Goal: Task Accomplishment & Management: Use online tool/utility

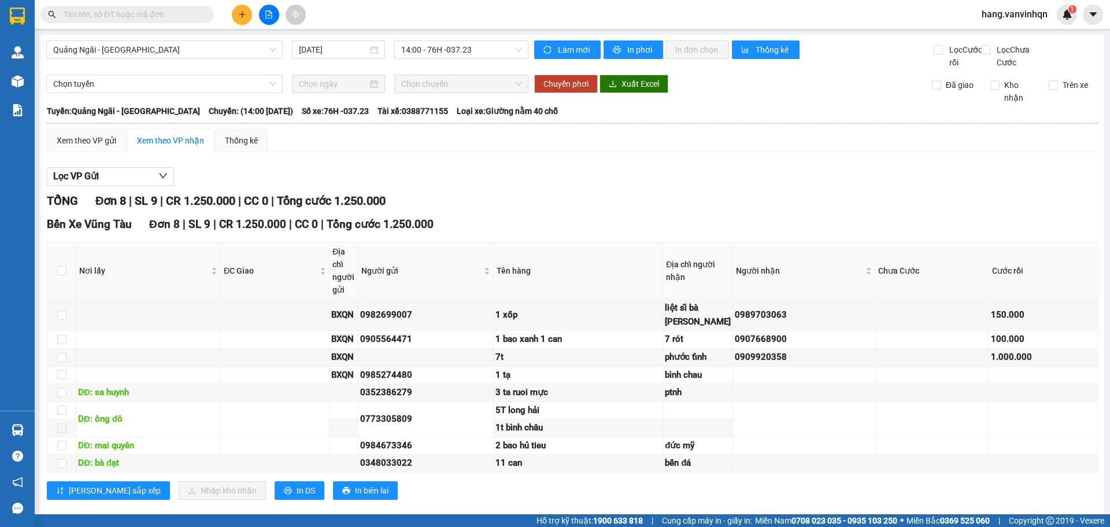
click at [489, 63] on div "Quảng Ngãi - [GEOGRAPHIC_DATA] [DATE] 14:00 - 76H -037.23" at bounding box center [287, 54] width 482 height 28
drag, startPoint x: 486, startPoint y: 56, endPoint x: 476, endPoint y: 77, distance: 24.1
click at [486, 56] on span "14:00 - 76H -037.23" at bounding box center [461, 49] width 120 height 17
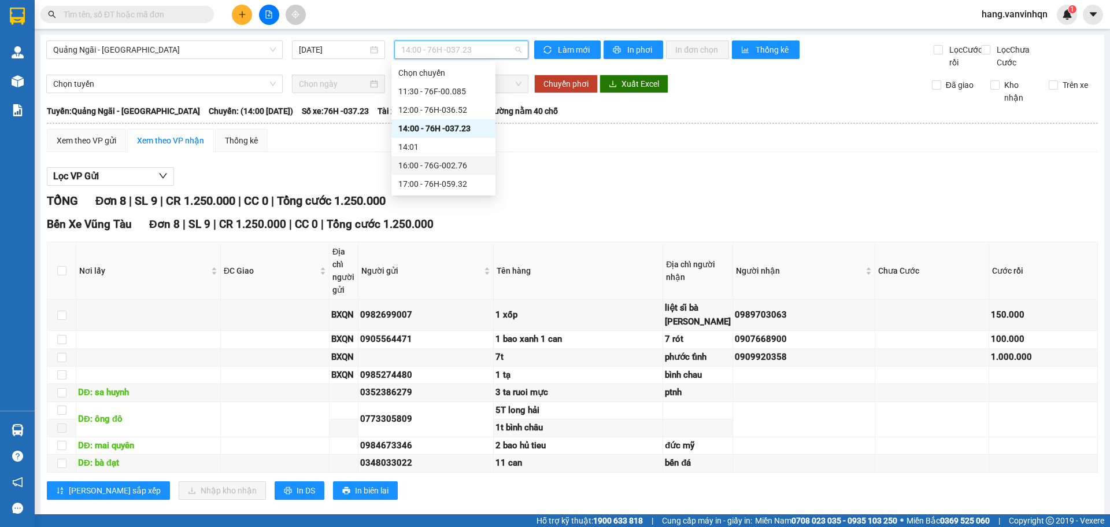
click at [445, 166] on div "16:00 - 76G-002.76" at bounding box center [443, 165] width 90 height 13
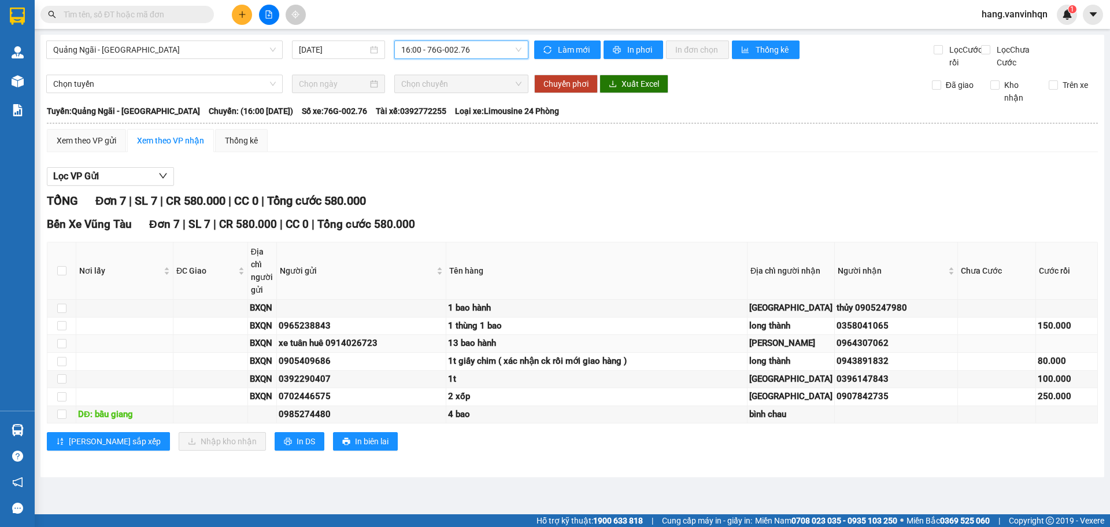
scroll to position [77, 0]
drag, startPoint x: 61, startPoint y: 206, endPoint x: 64, endPoint y: 213, distance: 7.5
click at [61, 266] on input "checkbox" at bounding box center [61, 270] width 9 height 9
checkbox input "true"
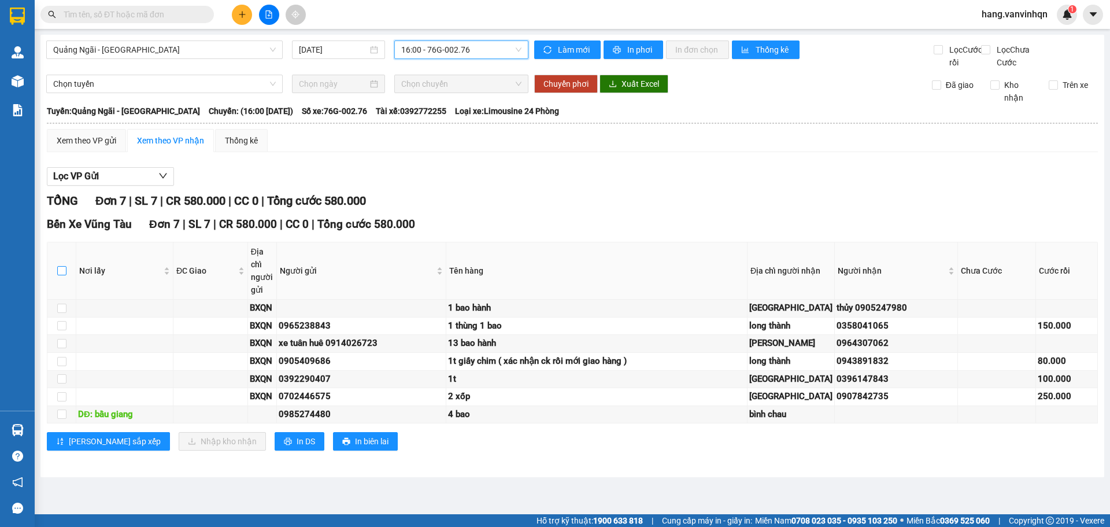
checkbox input "true"
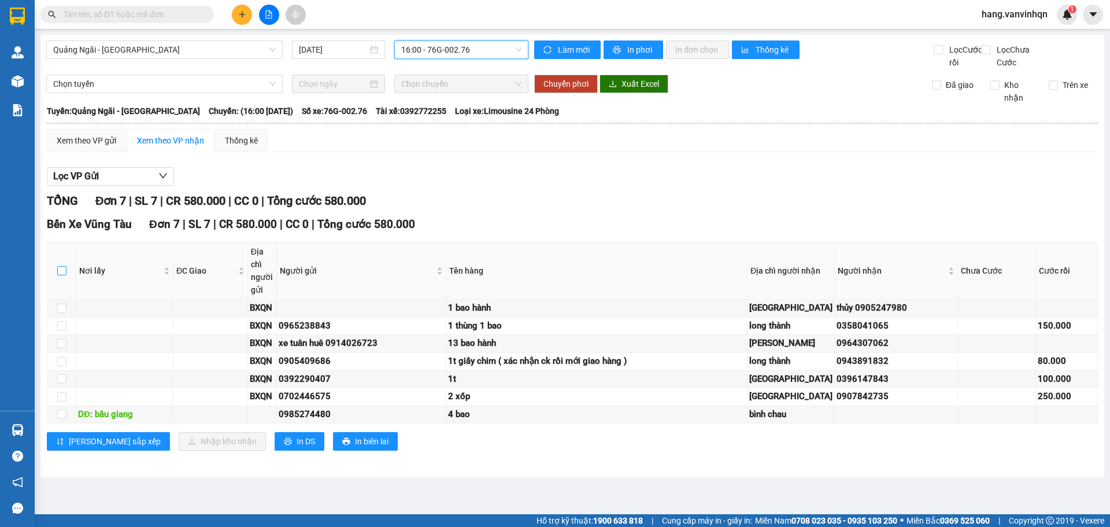
checkbox input "true"
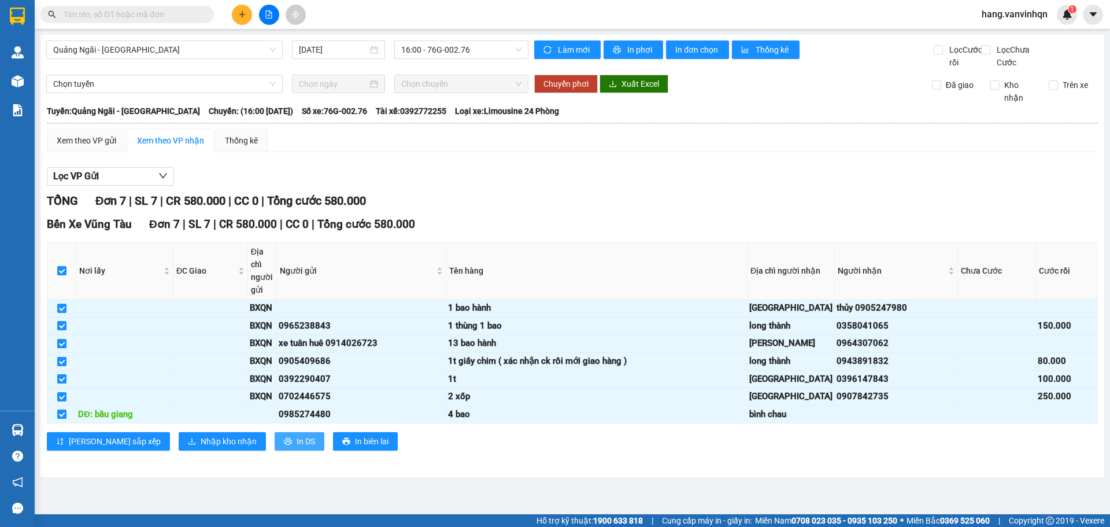
click at [297, 448] on span "In DS" at bounding box center [306, 441] width 19 height 13
click at [461, 48] on span "16:00 - 76G-002.76" at bounding box center [461, 49] width 120 height 17
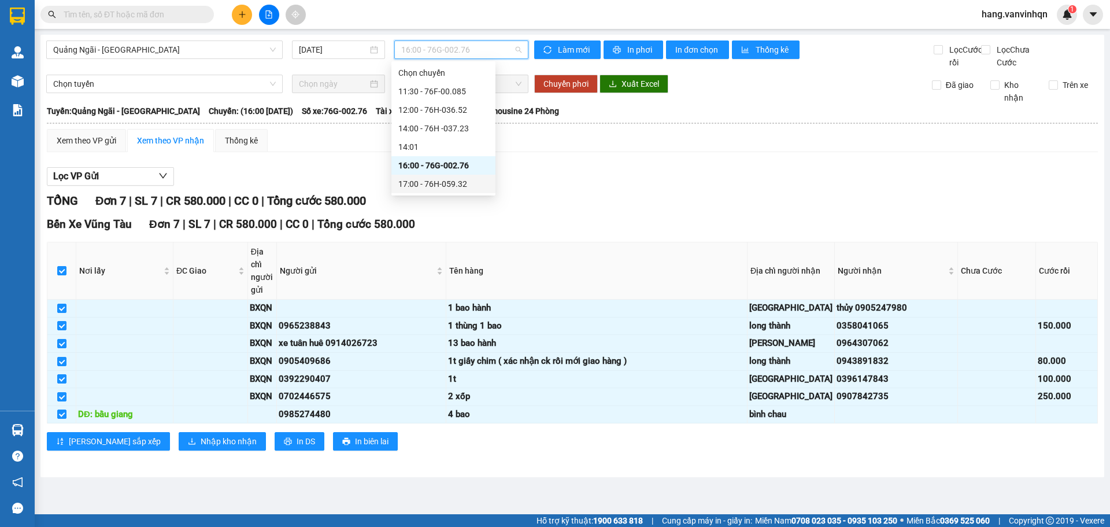
click at [448, 179] on div "17:00 - 76H-059.32" at bounding box center [443, 184] width 104 height 19
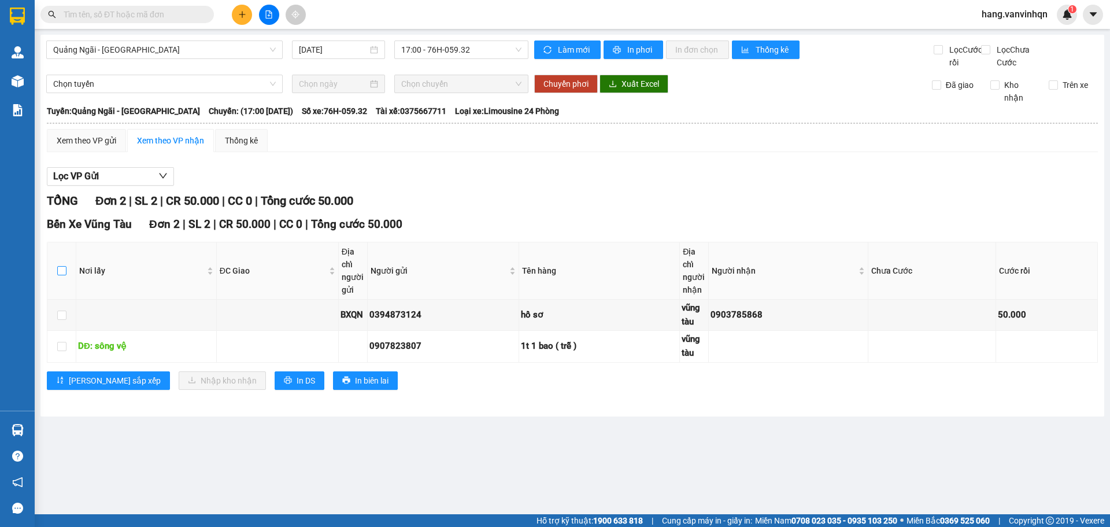
click at [61, 275] on input "checkbox" at bounding box center [61, 270] width 9 height 9
checkbox input "true"
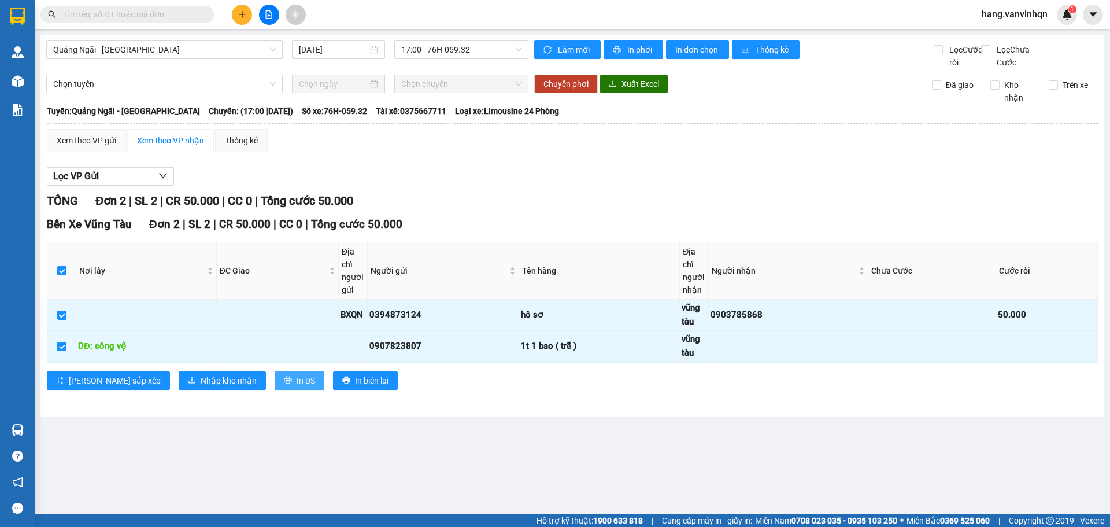
drag, startPoint x: 245, startPoint y: 390, endPoint x: 239, endPoint y: 386, distance: 7.5
click at [275, 389] on button "In DS" at bounding box center [300, 380] width 50 height 19
